Goal: Task Accomplishment & Management: Use online tool/utility

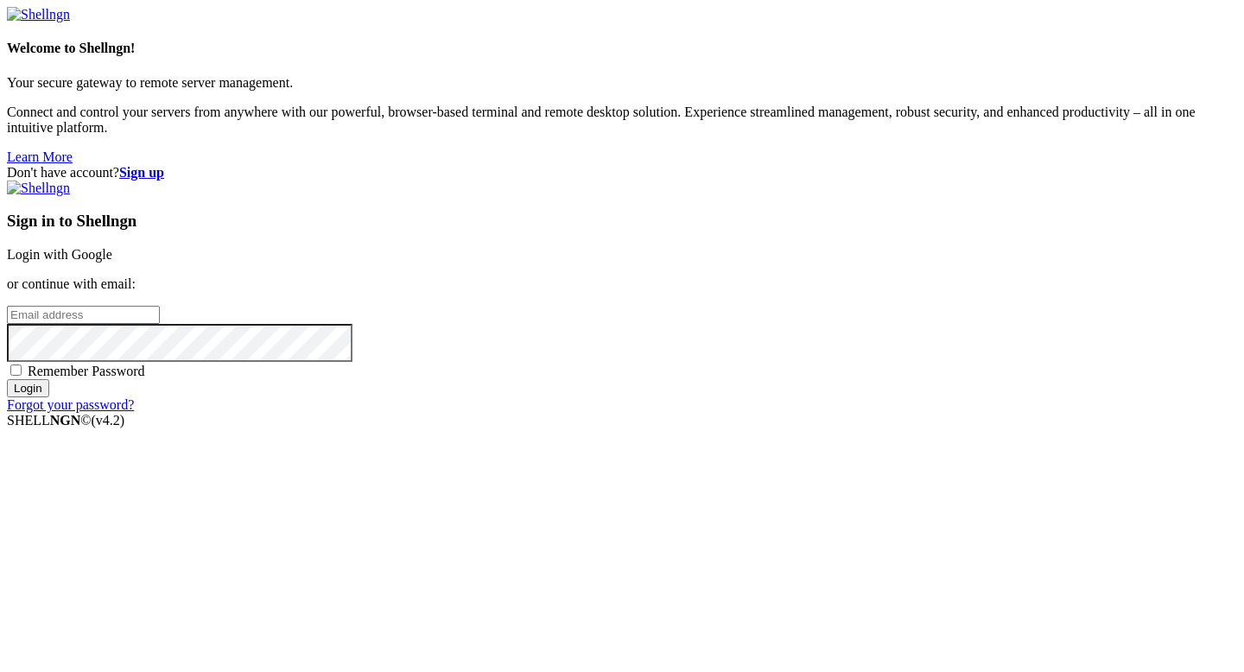
click at [112, 247] on link "Login with Google" at bounding box center [59, 254] width 105 height 15
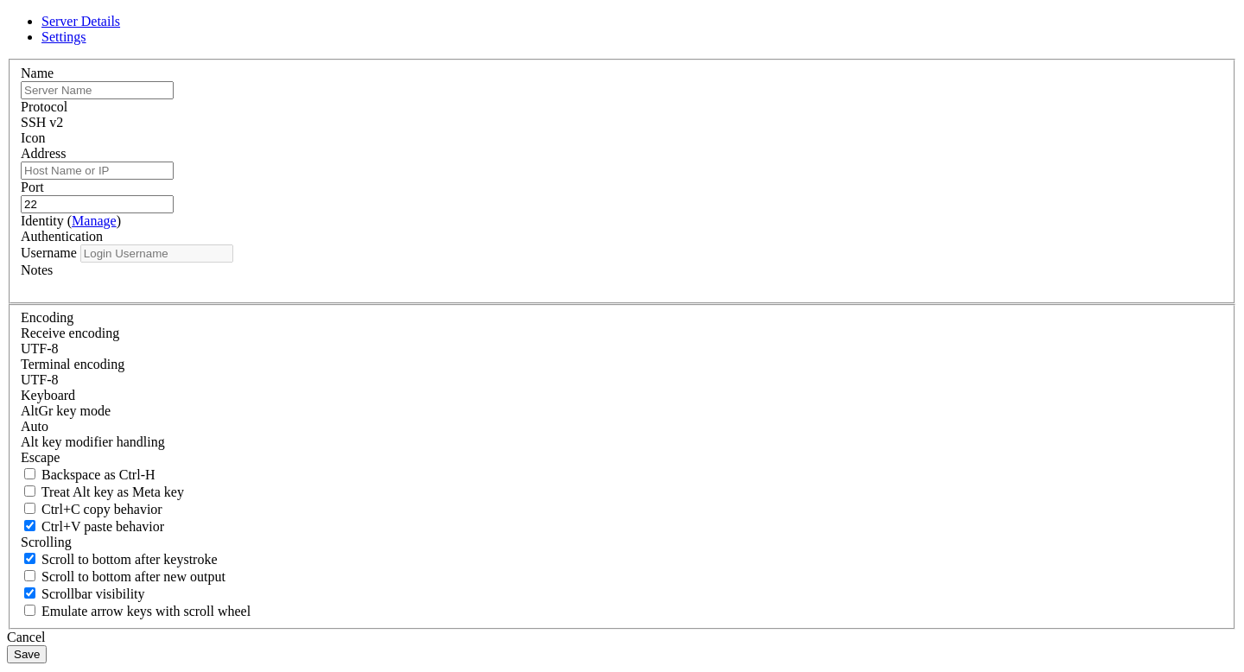
click at [66, 161] on label "Address" at bounding box center [43, 153] width 45 height 15
click at [174, 180] on input "Address" at bounding box center [97, 171] width 153 height 18
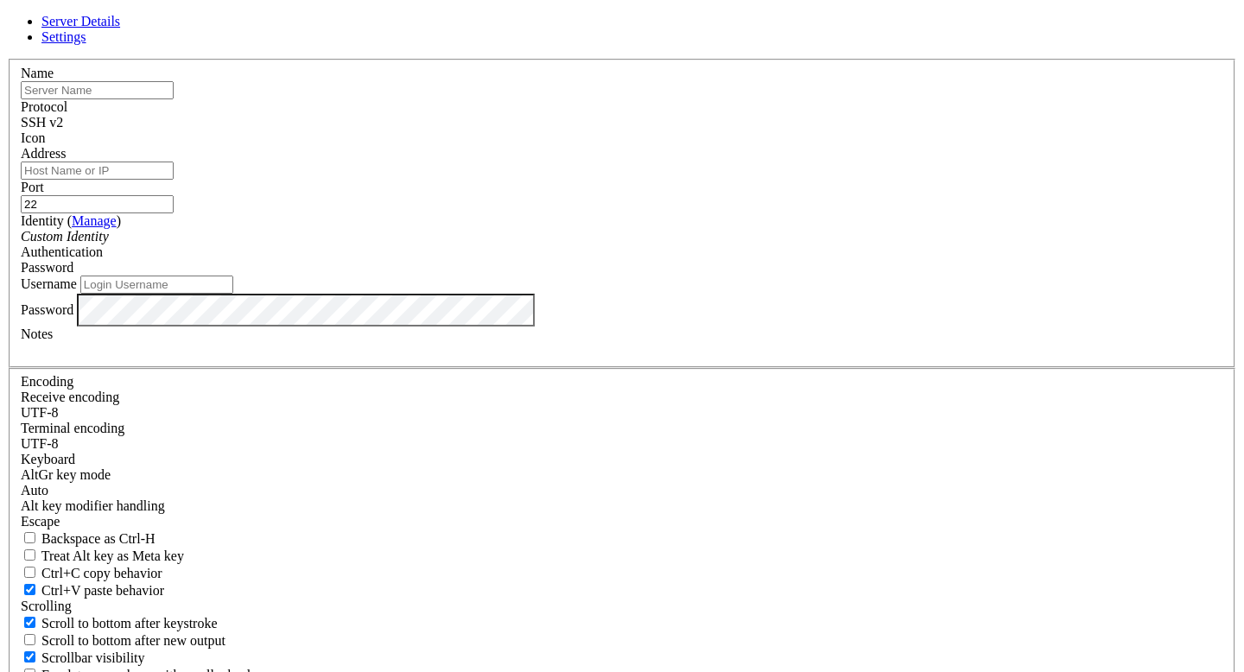
click at [174, 99] on input "text" at bounding box center [97, 90] width 153 height 18
paste input "[TECHNICAL_ID]"
type input "[TECHNICAL_ID]"
click at [473, 180] on div "Address" at bounding box center [622, 163] width 1202 height 34
click at [174, 180] on input "Address" at bounding box center [97, 171] width 153 height 18
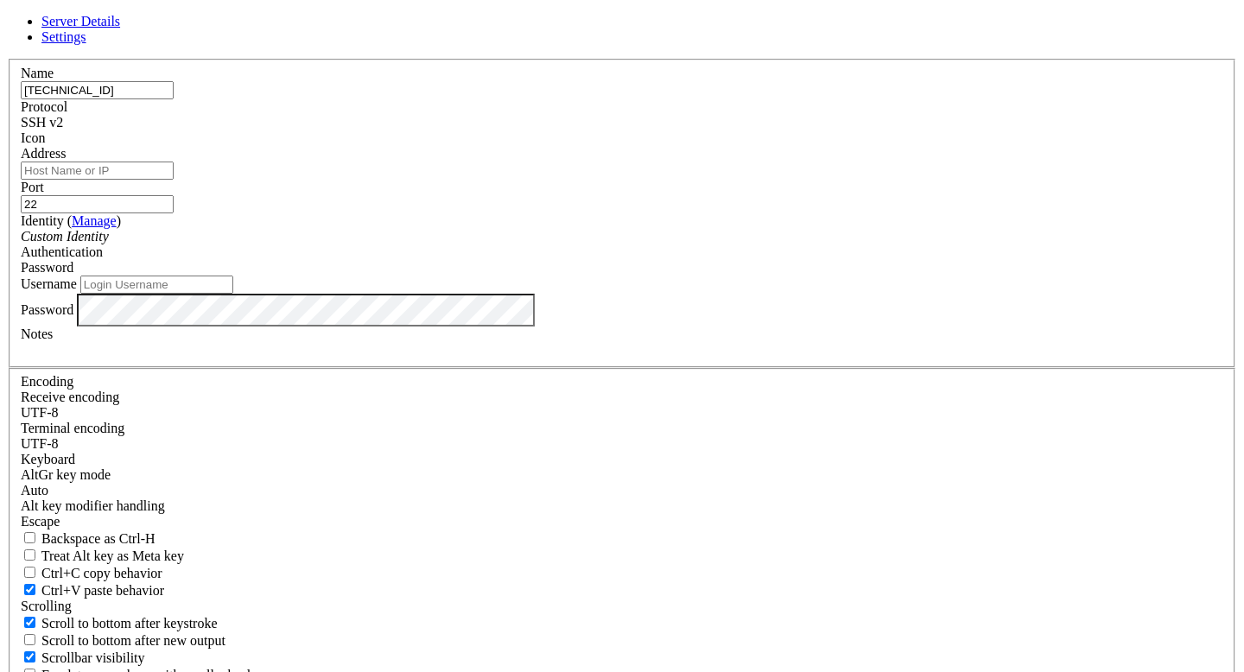
paste input "[TECHNICAL_ID]"
type input "[TECHNICAL_ID]"
click at [491, 294] on div "Username" at bounding box center [622, 285] width 1202 height 18
click at [233, 294] on input "Username" at bounding box center [156, 285] width 153 height 18
type input "StartupUser"
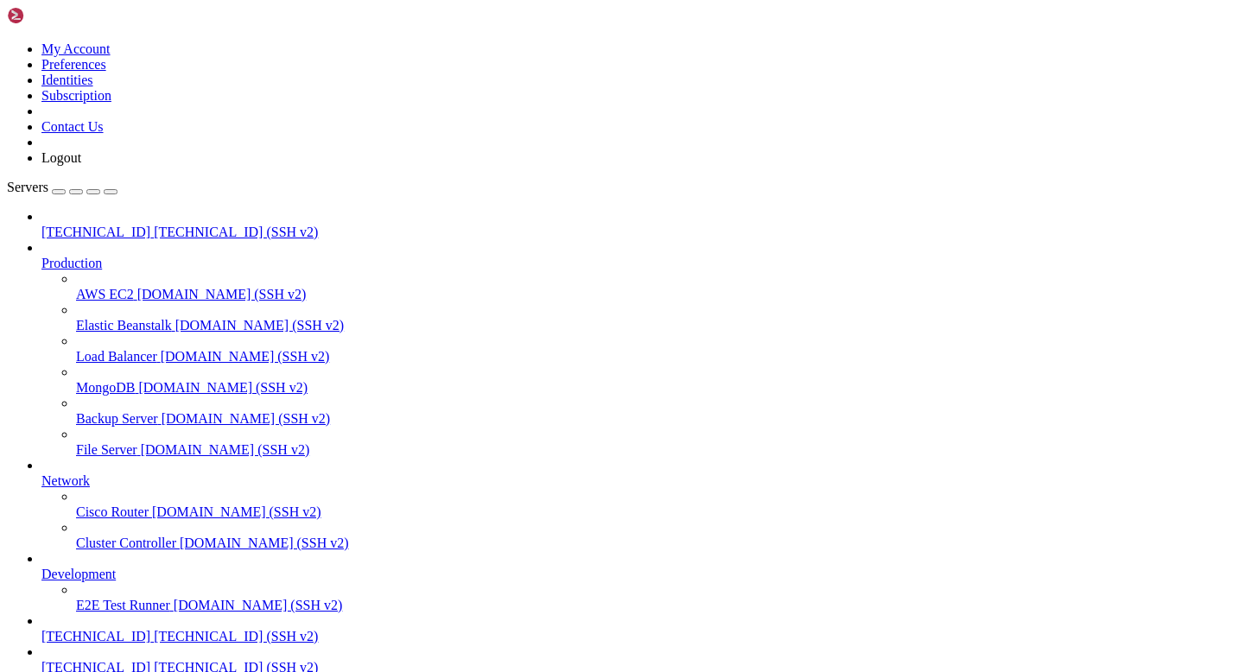
scroll to position [117, 0]
click at [154, 660] on span "[TECHNICAL_ID] (SSH v2)" at bounding box center [236, 667] width 164 height 15
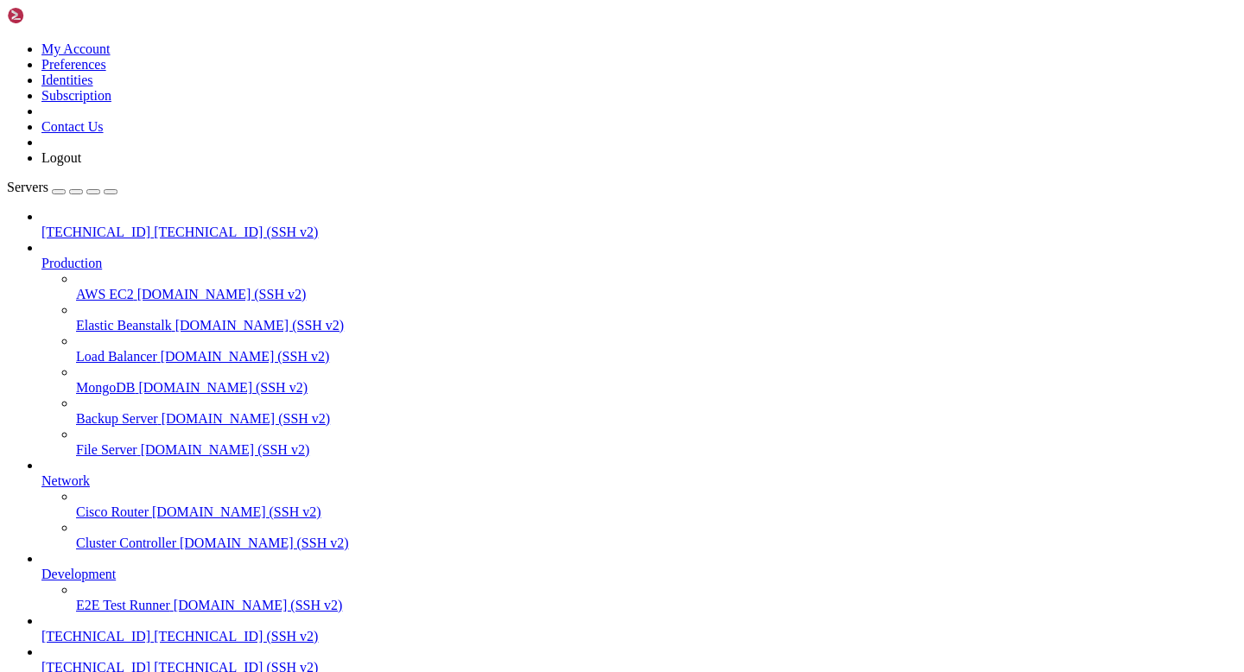
scroll to position [3908, 0]
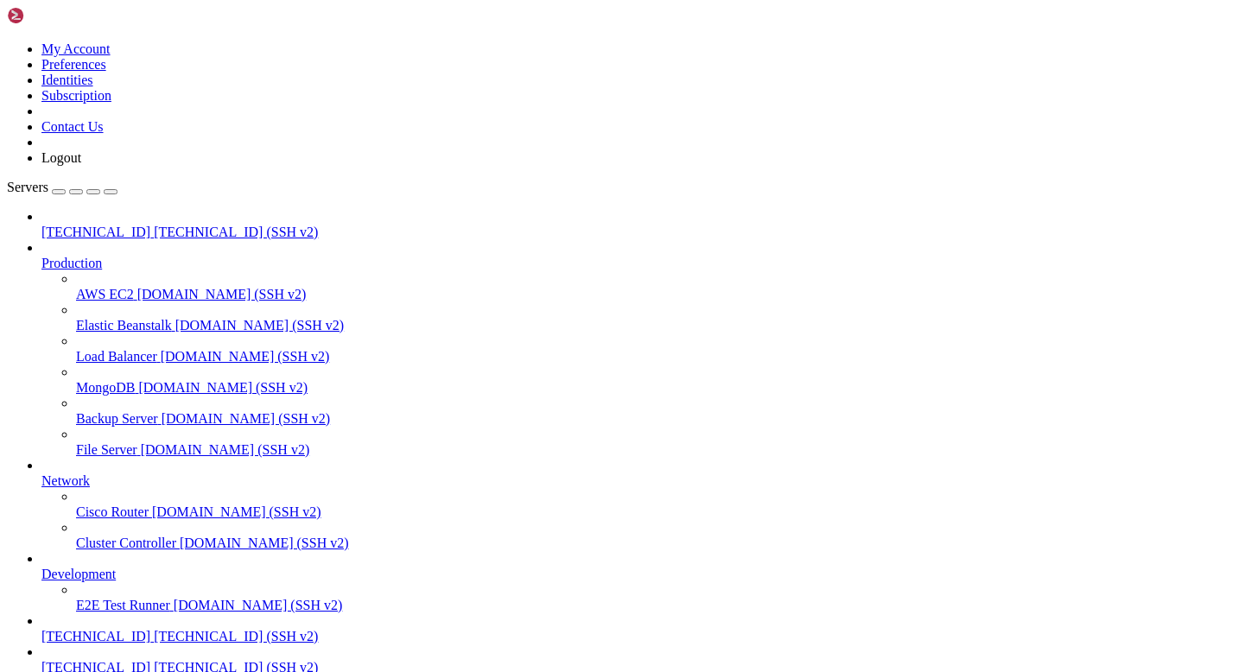
copy div "Server version: Apache/2.4.52 (Ubuntu) Server built: [DATE]T12:10:10"
drag, startPoint x: 280, startPoint y: 1552, endPoint x: 16, endPoint y: 1545, distance: 263.5
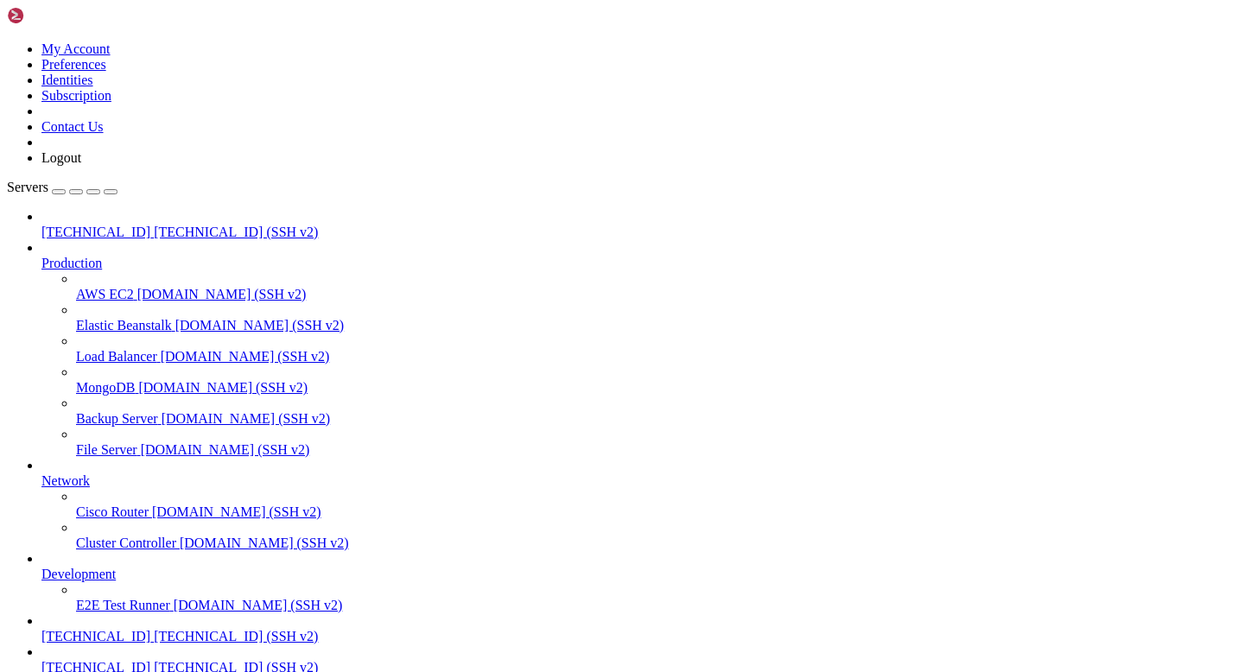
scroll to position [11794, 0]
drag, startPoint x: 115, startPoint y: 1555, endPoint x: 17, endPoint y: 1544, distance: 98.2
copy div "tcp LISTEN 0 511 *: 80 *:* users:(("apache2",pid=10452,fd=4),("apache2",pid=104…"
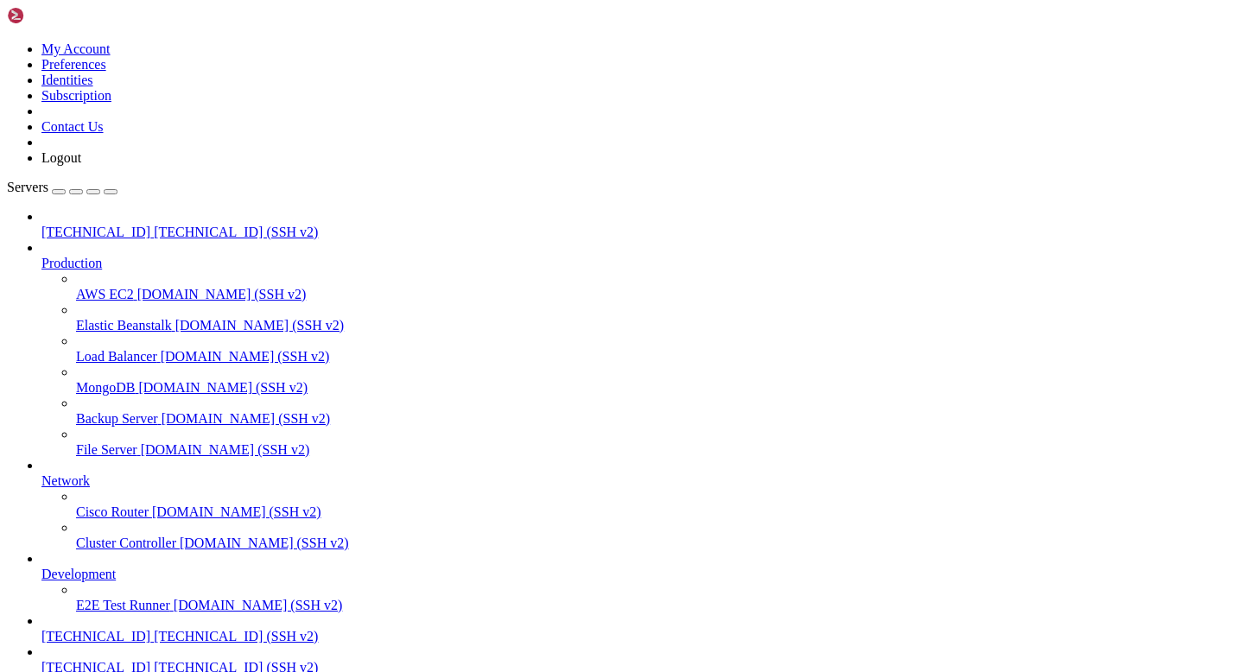
scroll to position [10883, 0]
